Goal: Check status: Check status

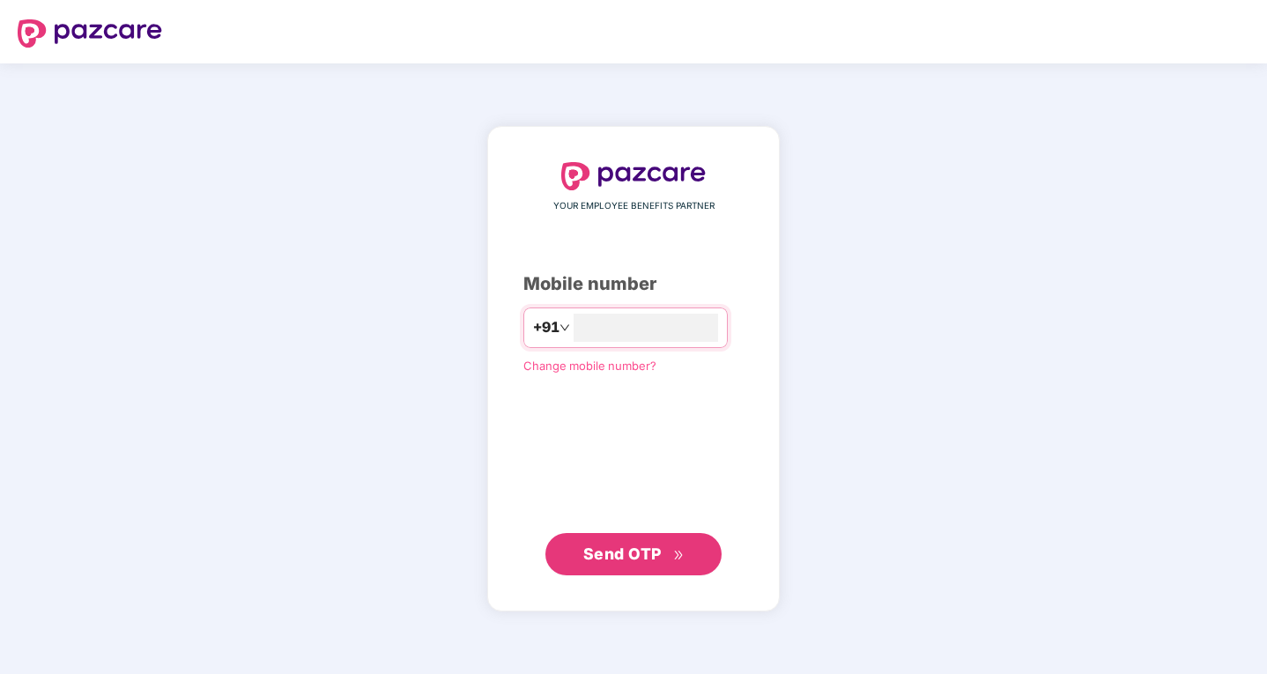
type input "**********"
click at [668, 566] on span "Send OTP" at bounding box center [633, 553] width 101 height 25
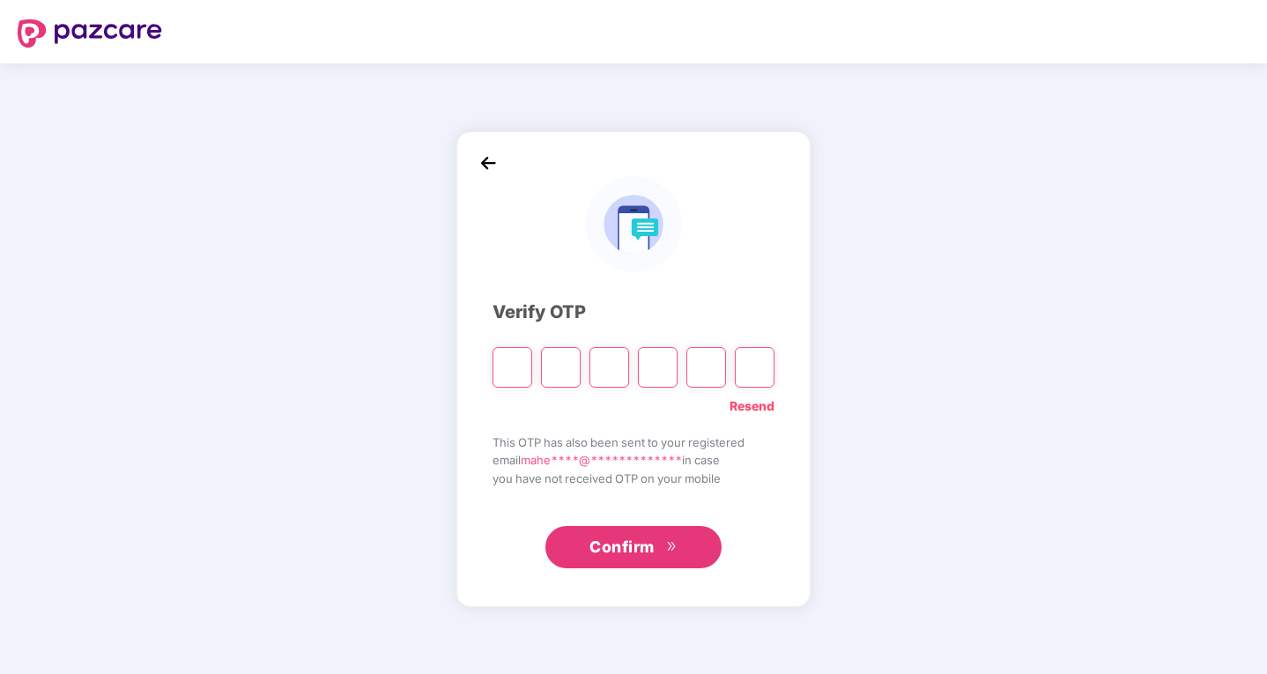
type input "*"
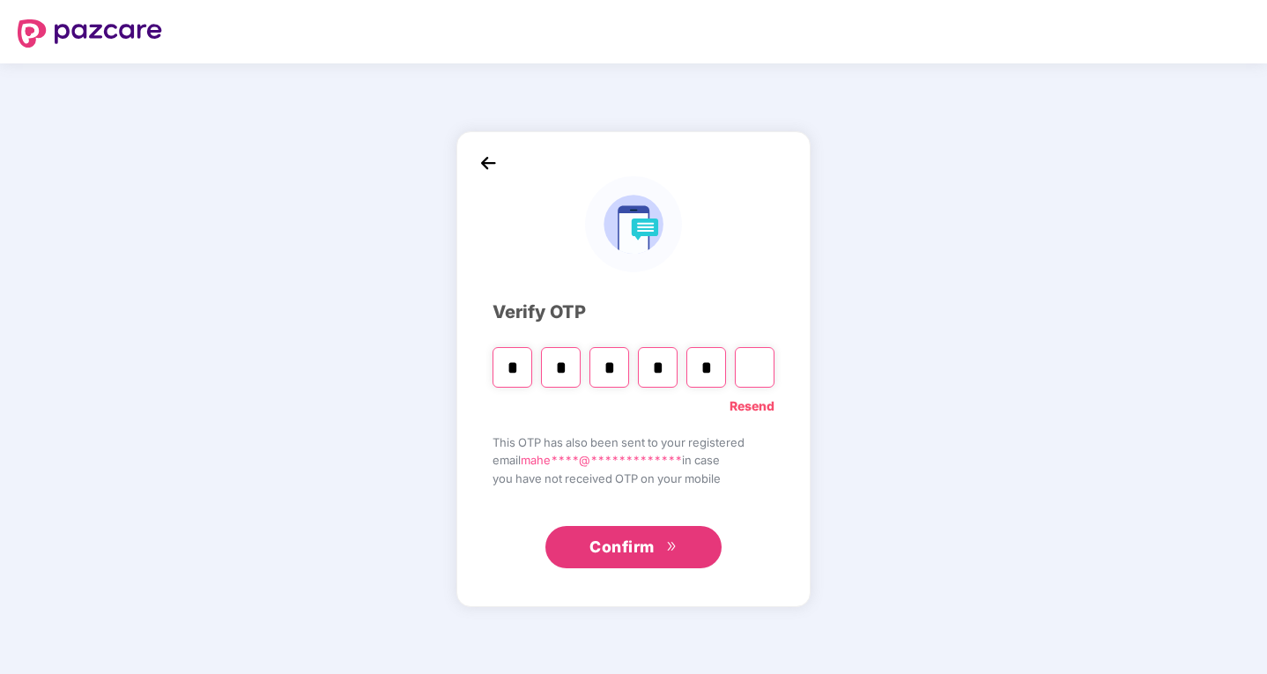
type input "*"
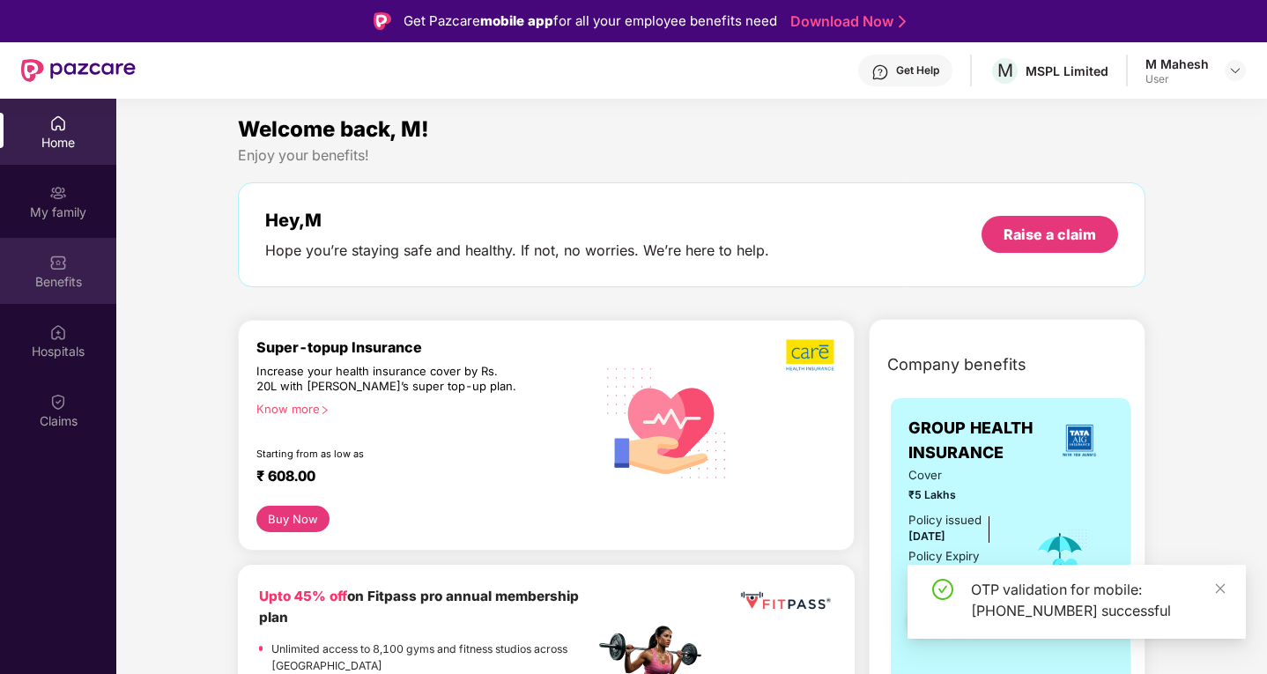
click at [64, 259] on img at bounding box center [58, 263] width 18 height 18
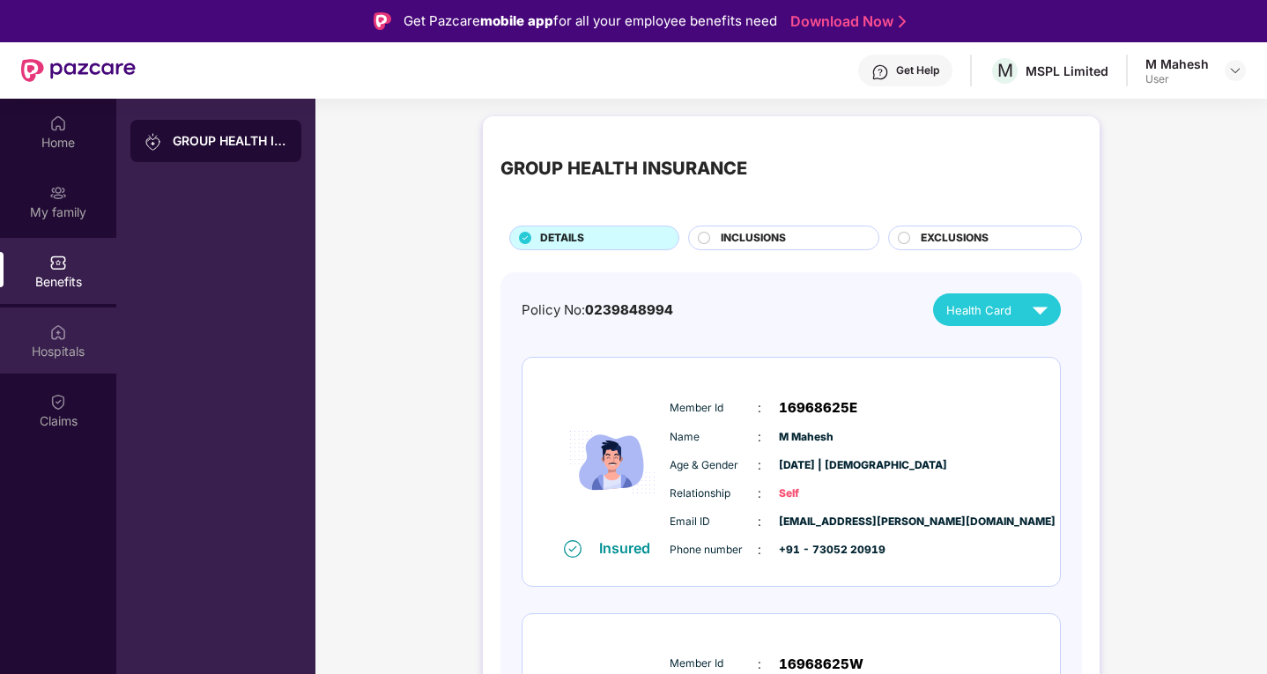
click at [70, 344] on div "Hospitals" at bounding box center [58, 352] width 116 height 18
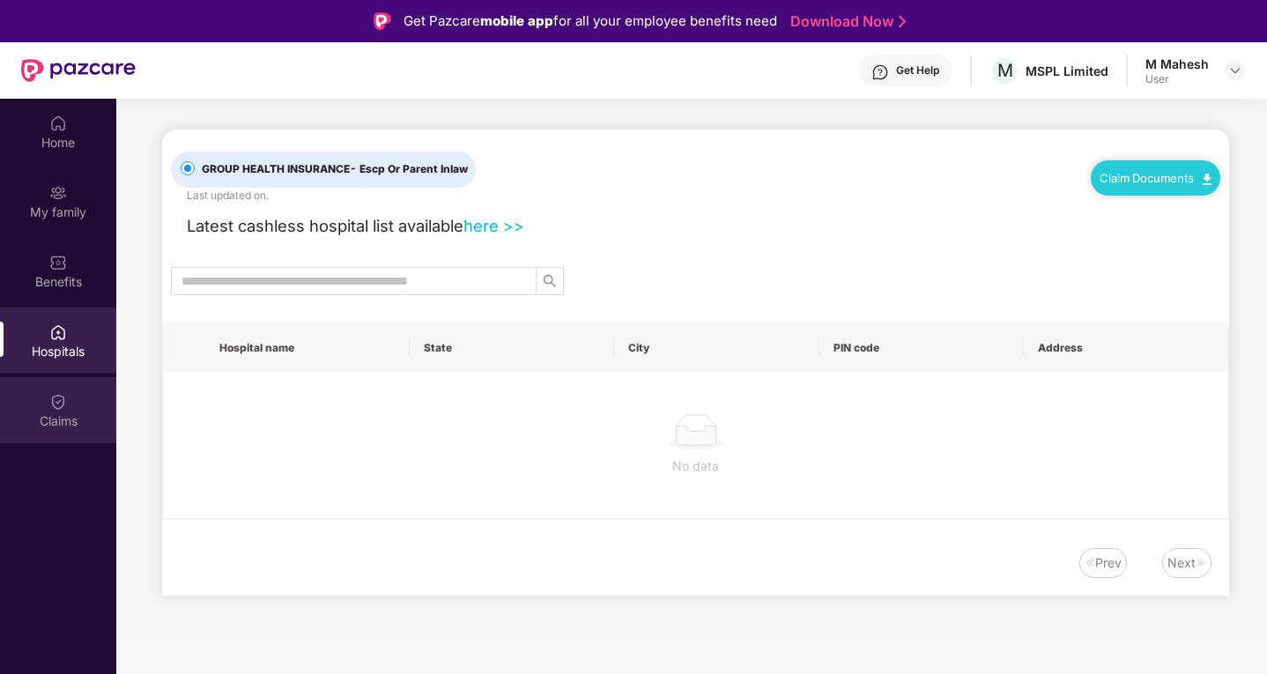
click at [47, 415] on div "Claims" at bounding box center [58, 421] width 116 height 18
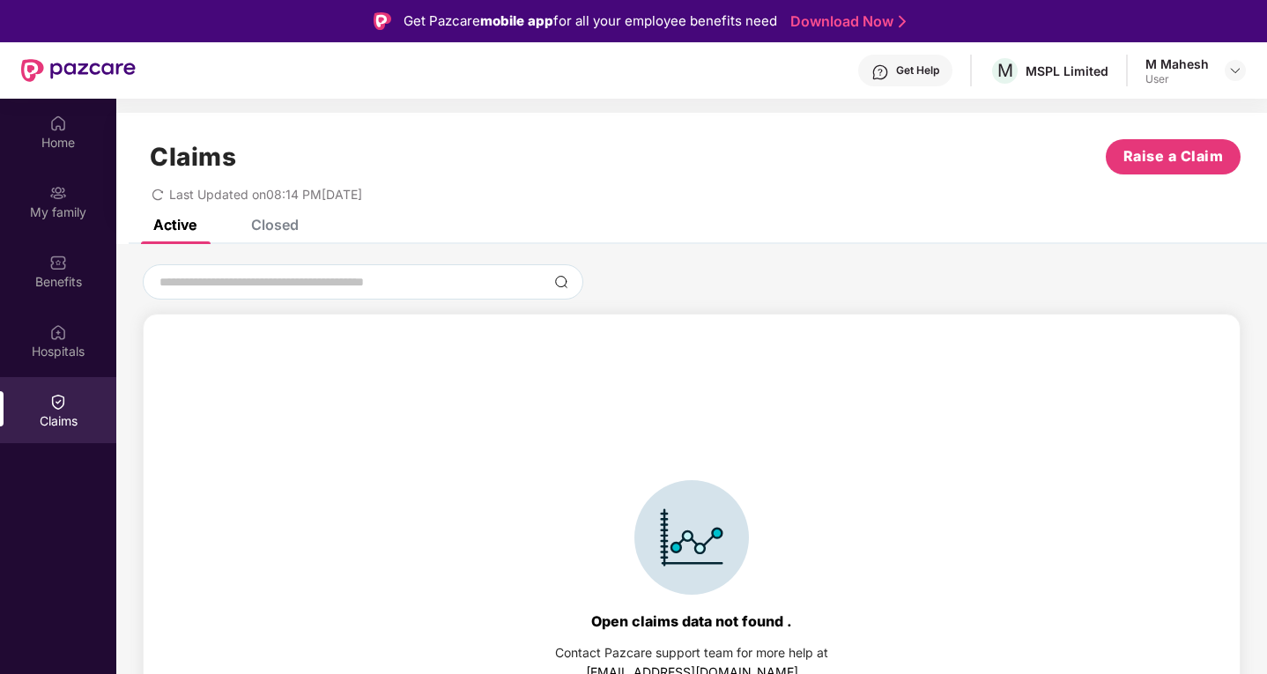
click at [265, 233] on div "Closed" at bounding box center [262, 224] width 74 height 39
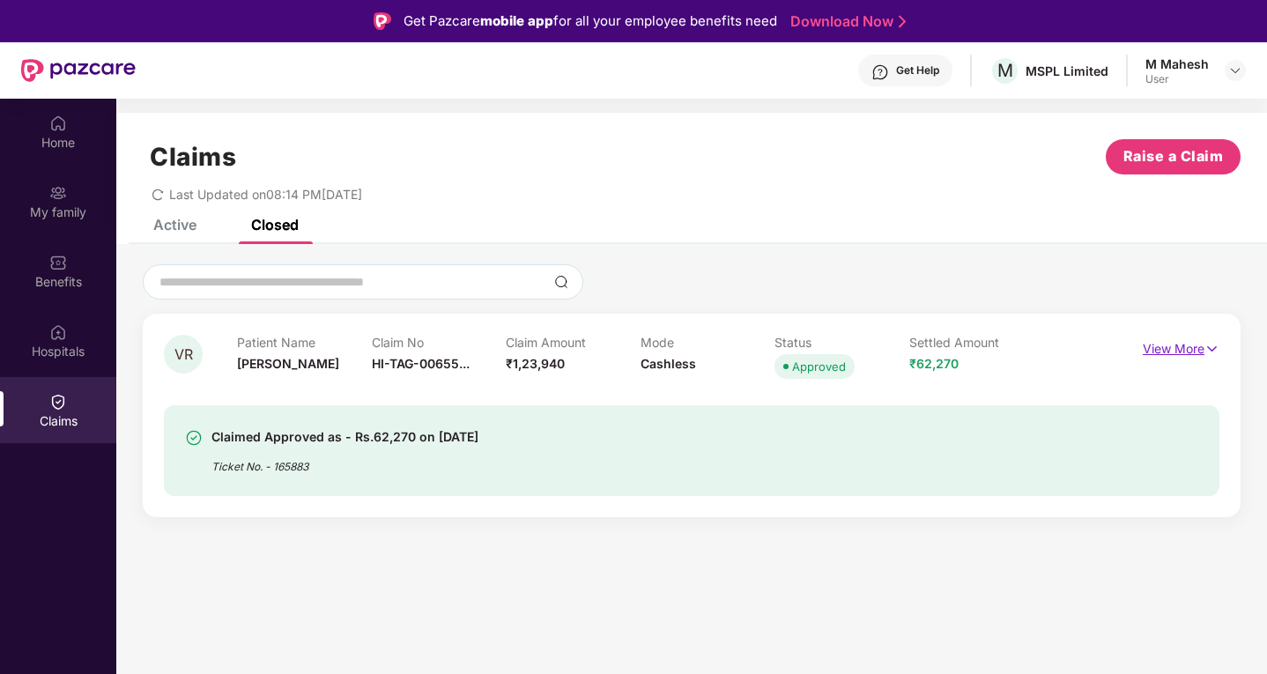
click at [1169, 341] on p "View More" at bounding box center [1181, 347] width 77 height 24
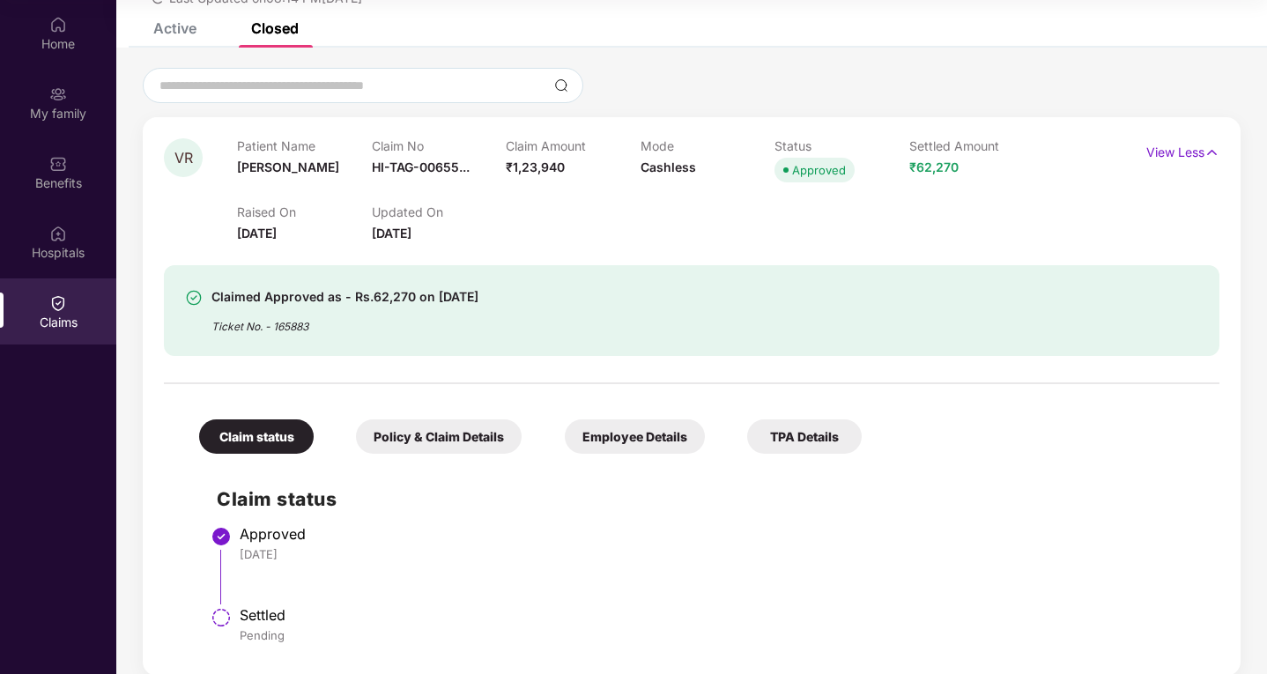
scroll to position [117, 0]
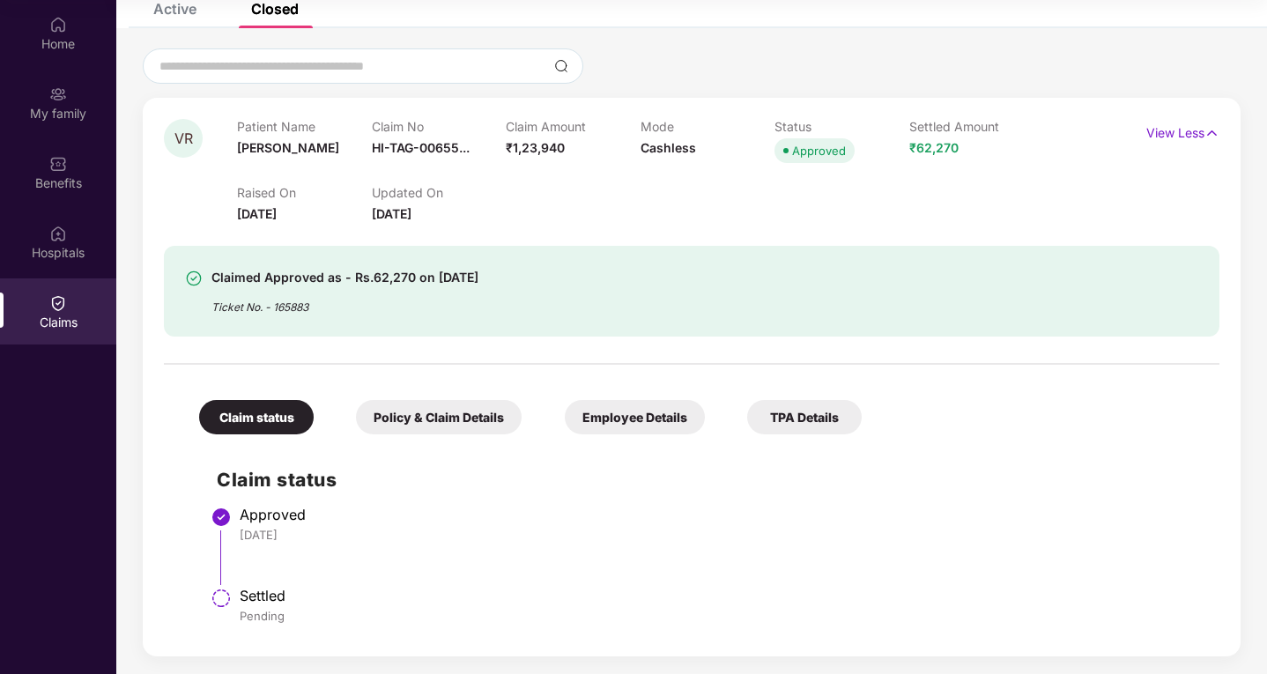
click at [447, 425] on div "Policy & Claim Details" at bounding box center [439, 417] width 166 height 34
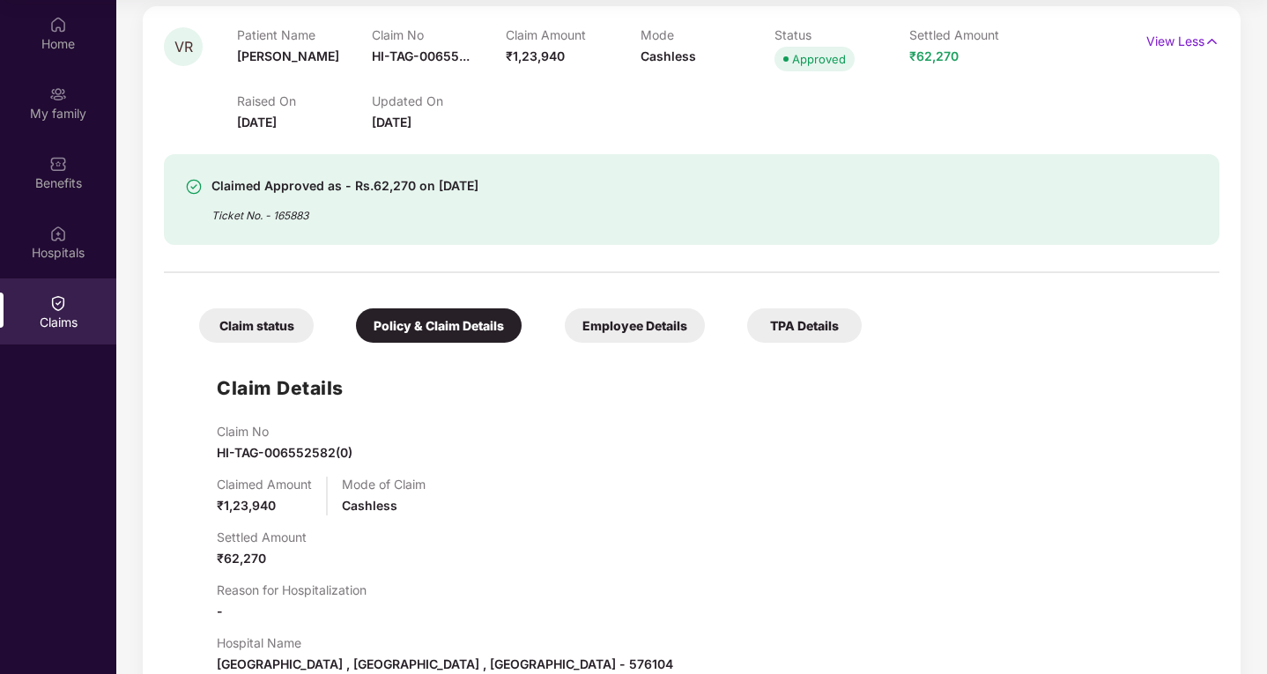
scroll to position [169, 0]
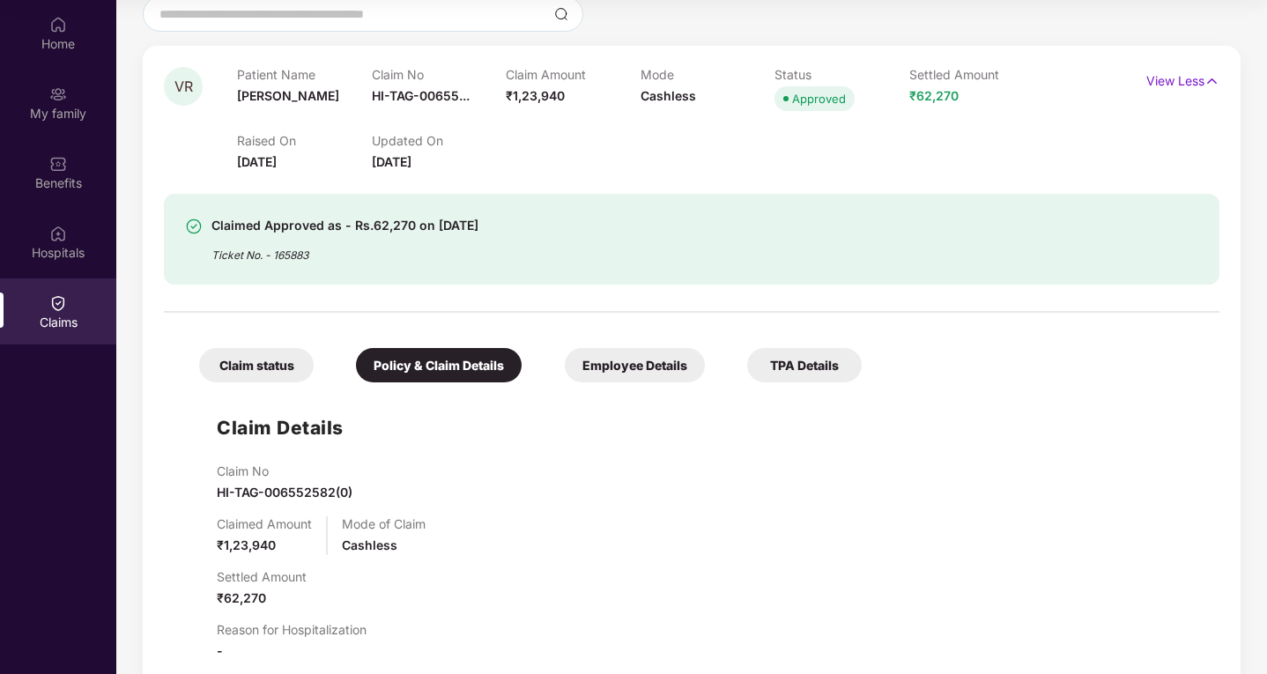
click at [653, 374] on div "Employee Details" at bounding box center [635, 365] width 140 height 34
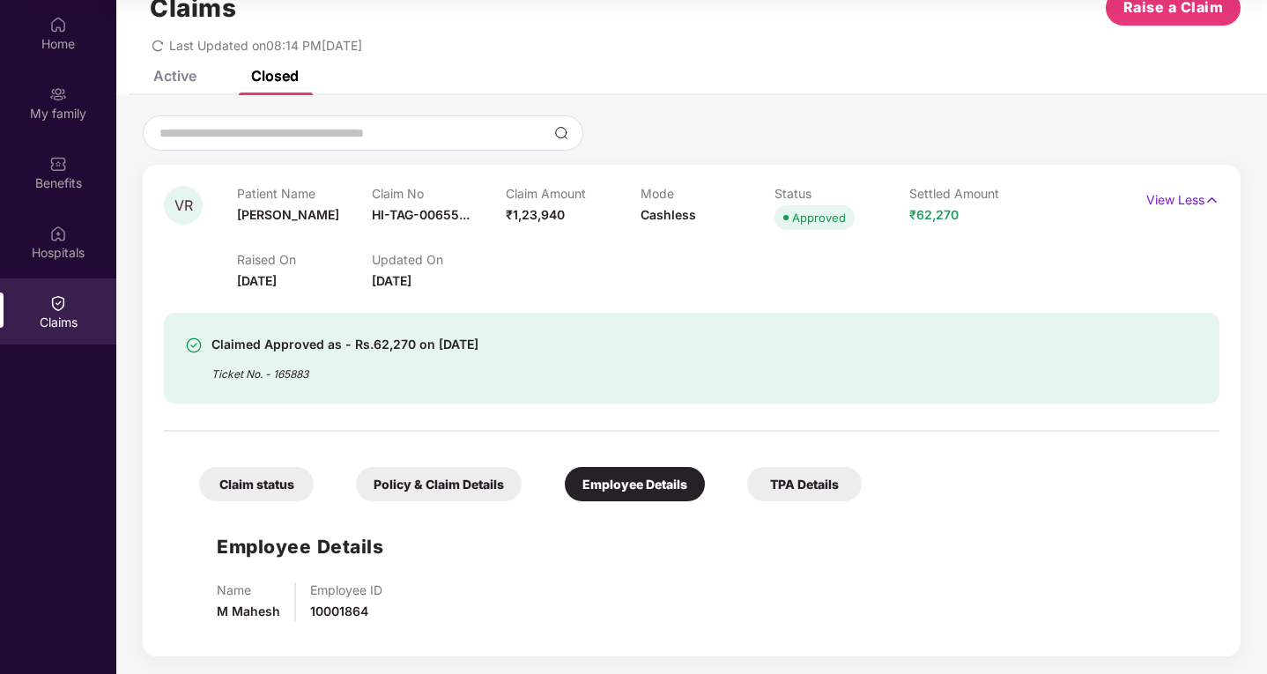
scroll to position [50, 0]
click at [803, 490] on div "TPA Details" at bounding box center [804, 484] width 115 height 34
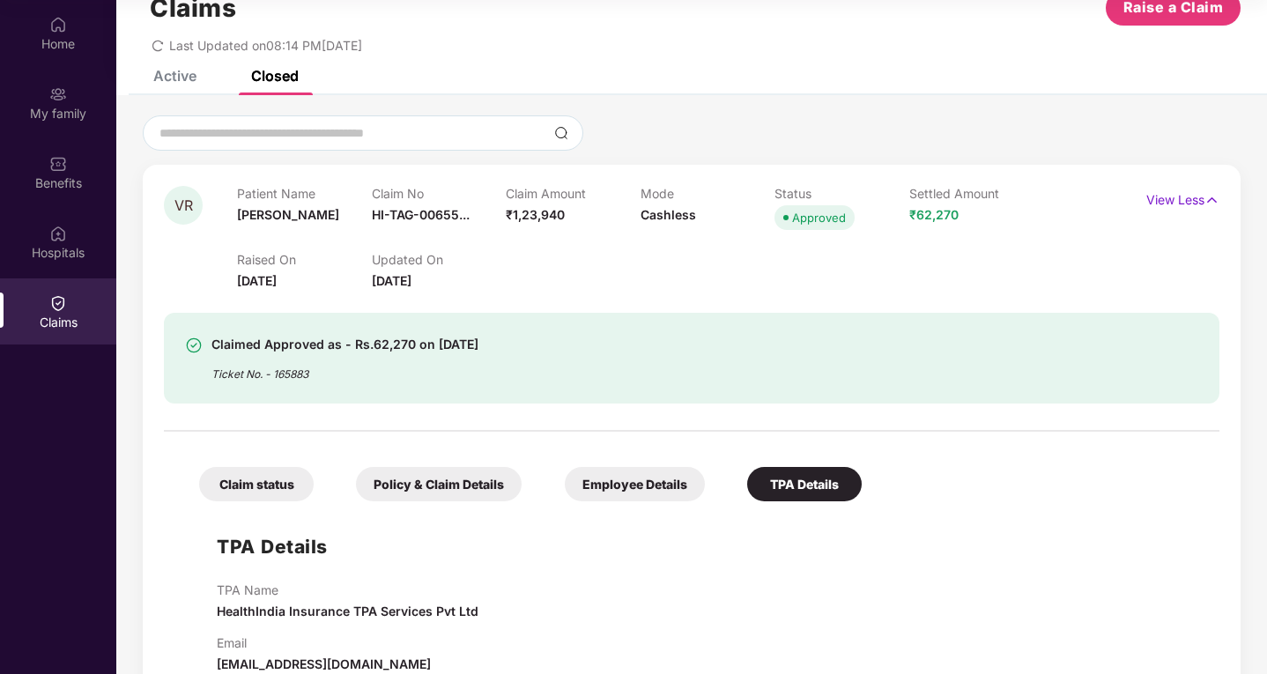
scroll to position [89, 0]
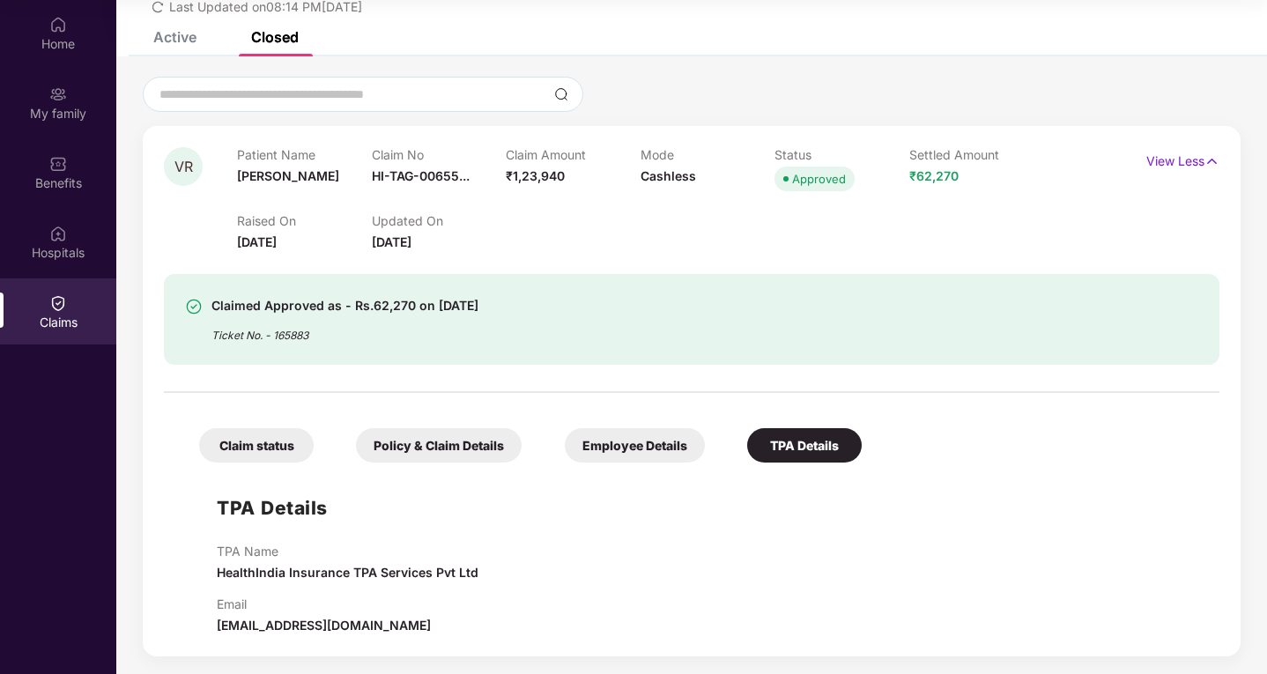
click at [630, 448] on div "Employee Details" at bounding box center [635, 445] width 140 height 34
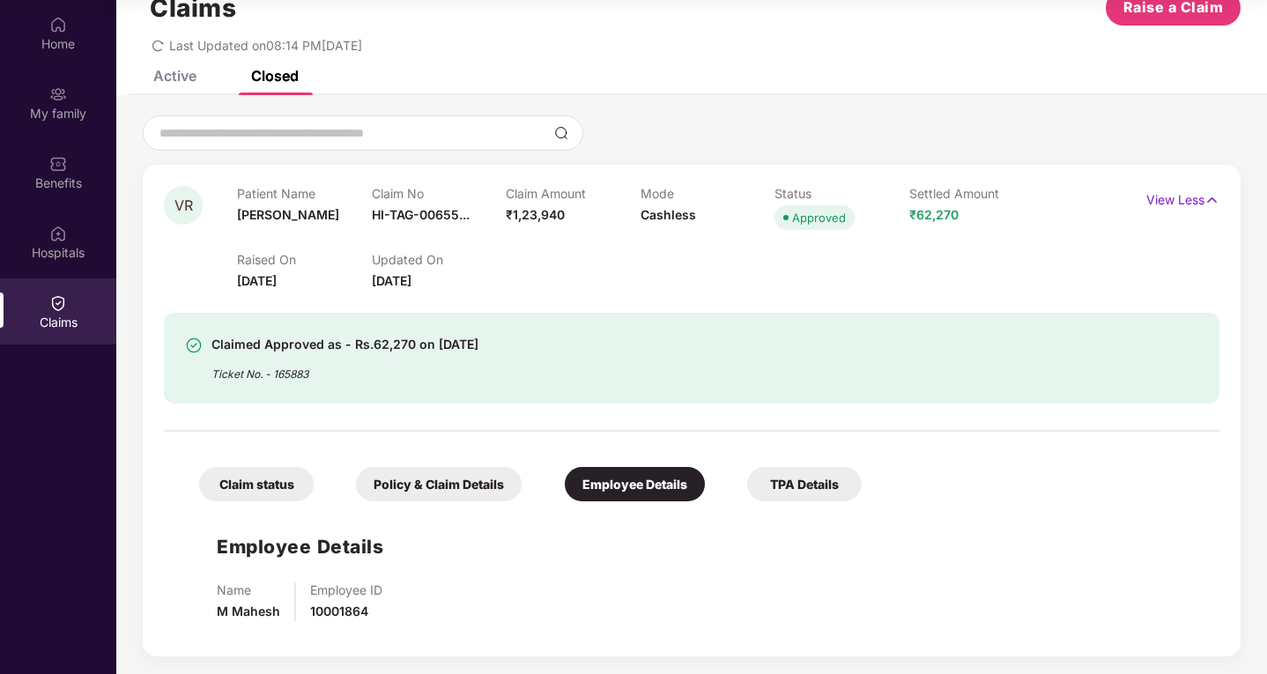
click at [429, 486] on div "Policy & Claim Details" at bounding box center [439, 484] width 166 height 34
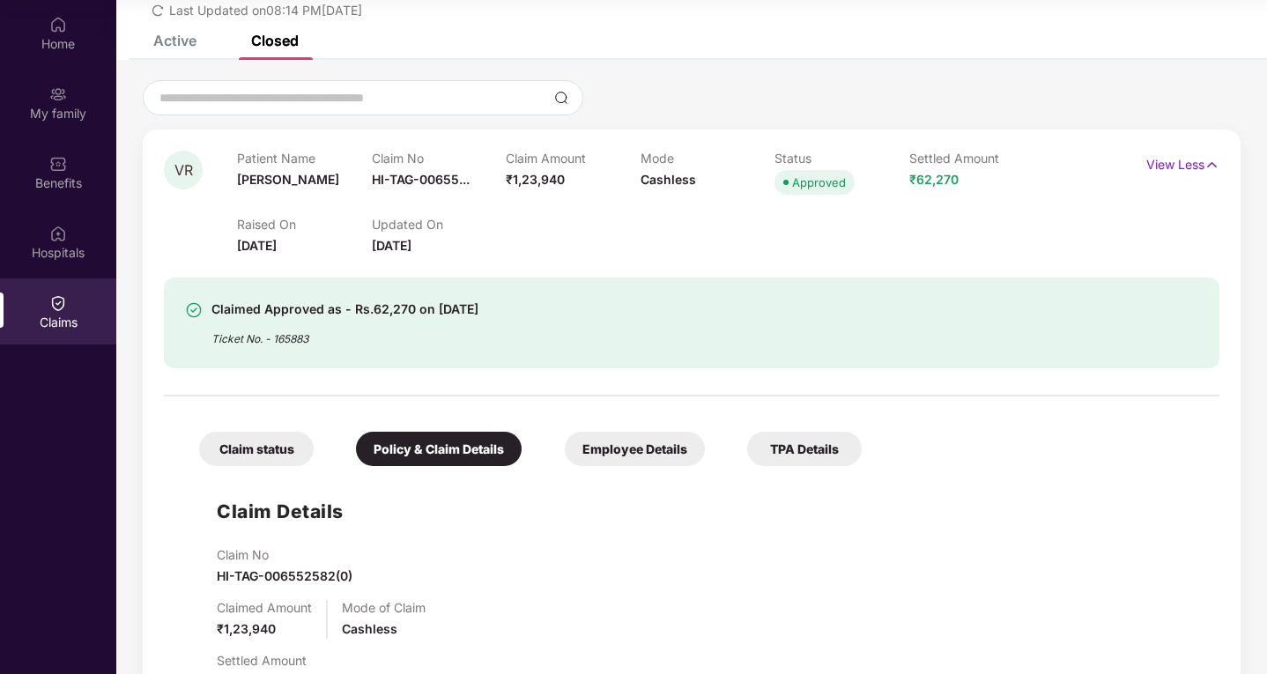
scroll to position [0, 0]
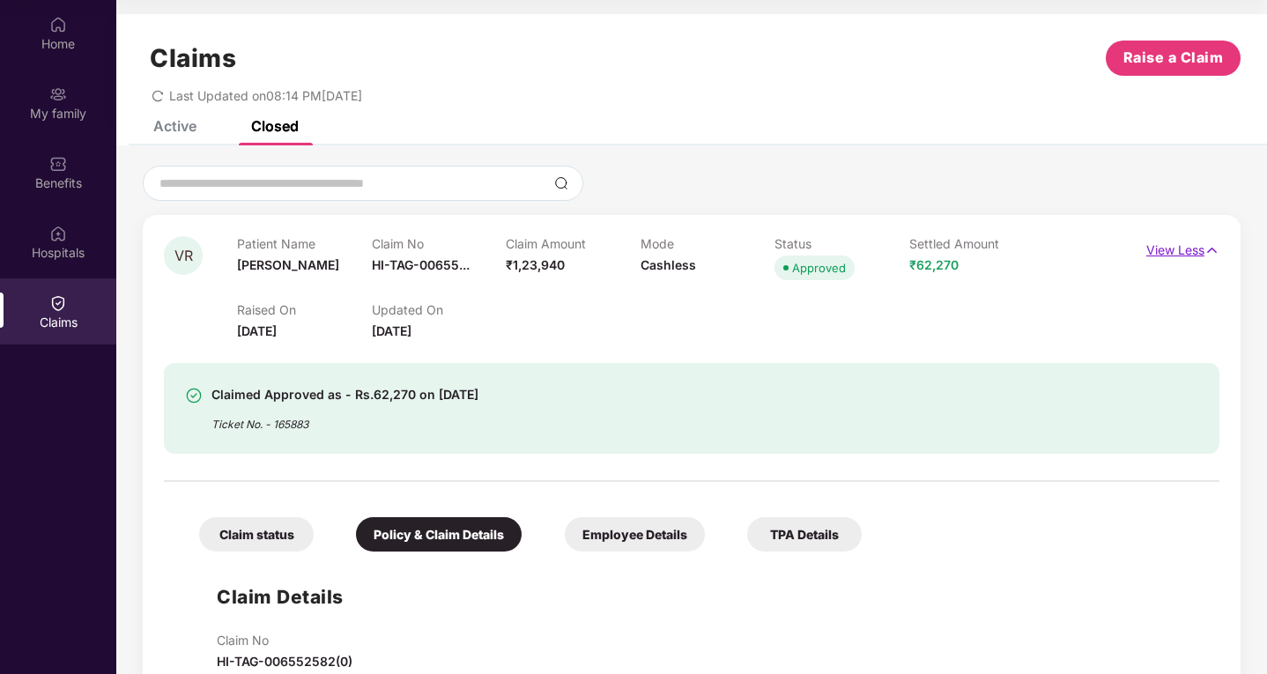
click at [1174, 247] on p "View Less" at bounding box center [1182, 248] width 73 height 24
